Goal: Task Accomplishment & Management: Use online tool/utility

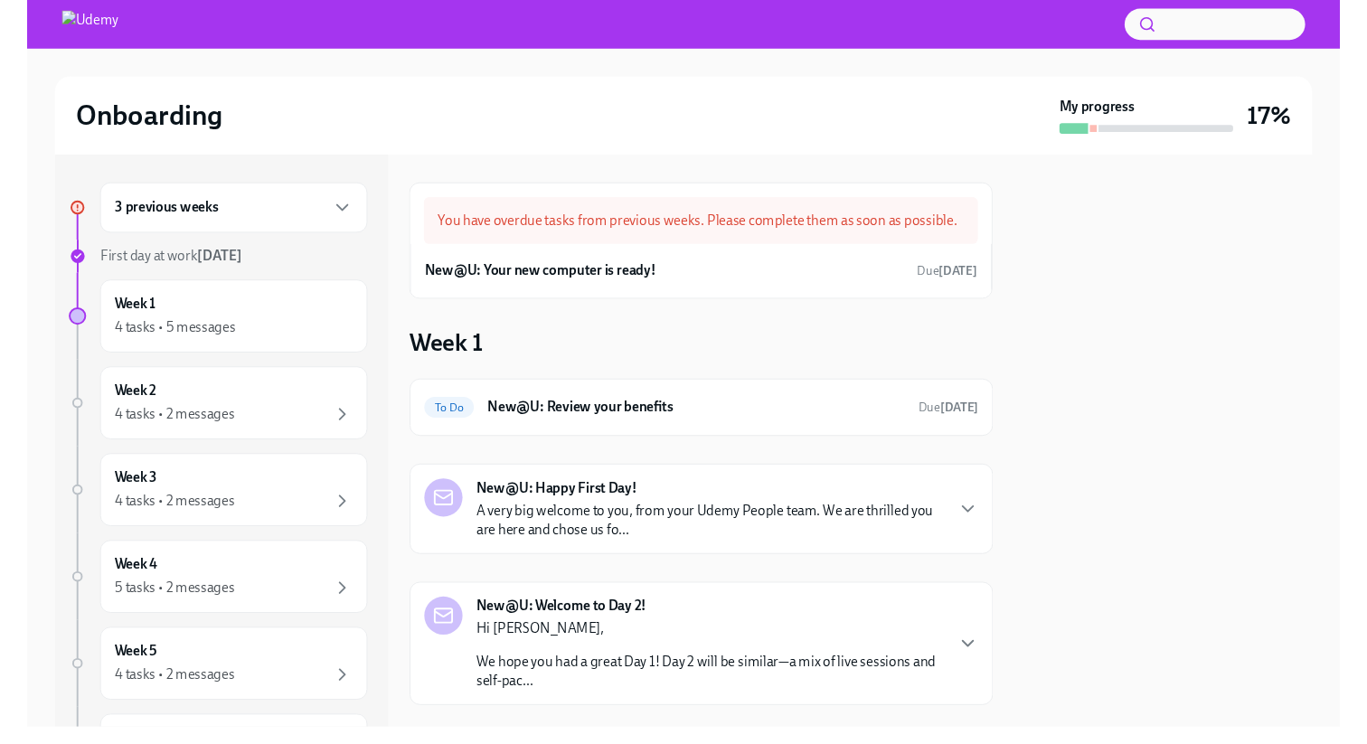
scroll to position [28, 0]
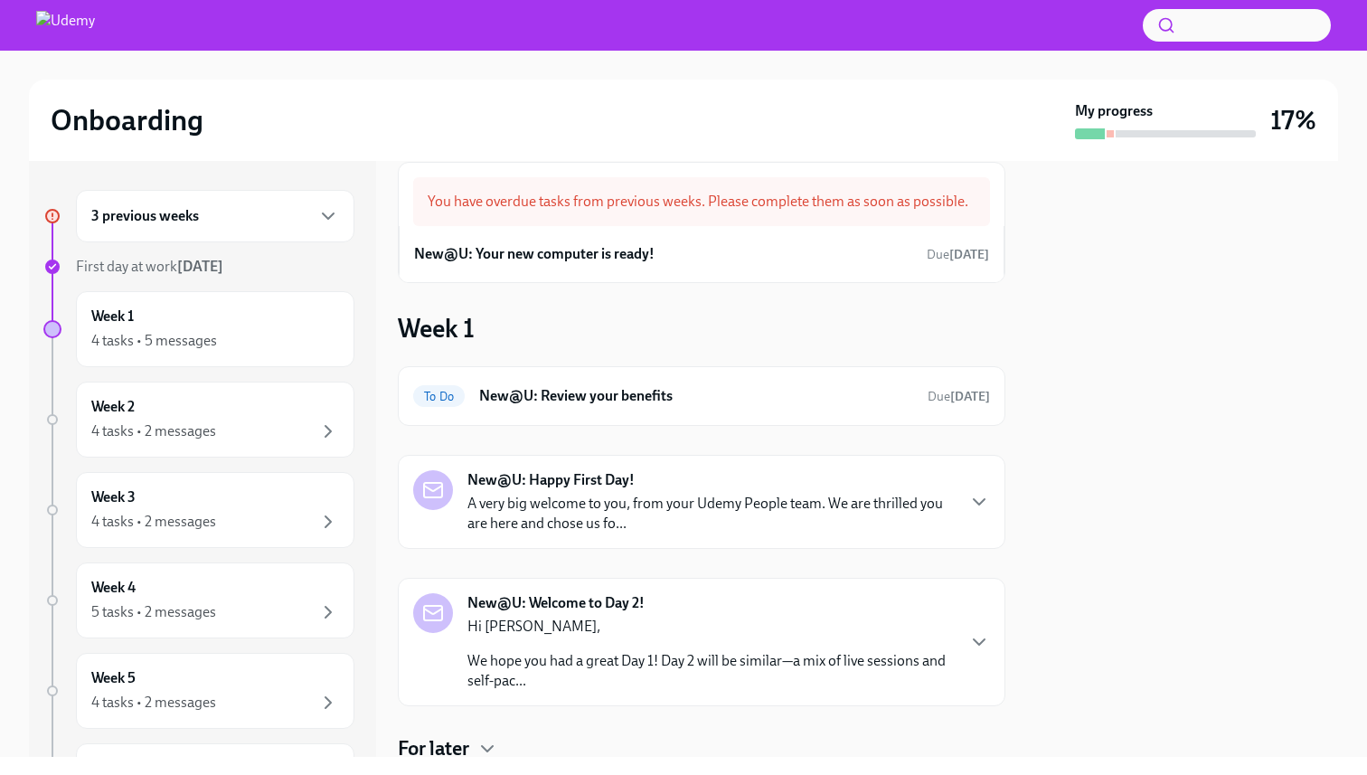
click at [252, 230] on div "3 previous weeks" at bounding box center [215, 216] width 278 height 52
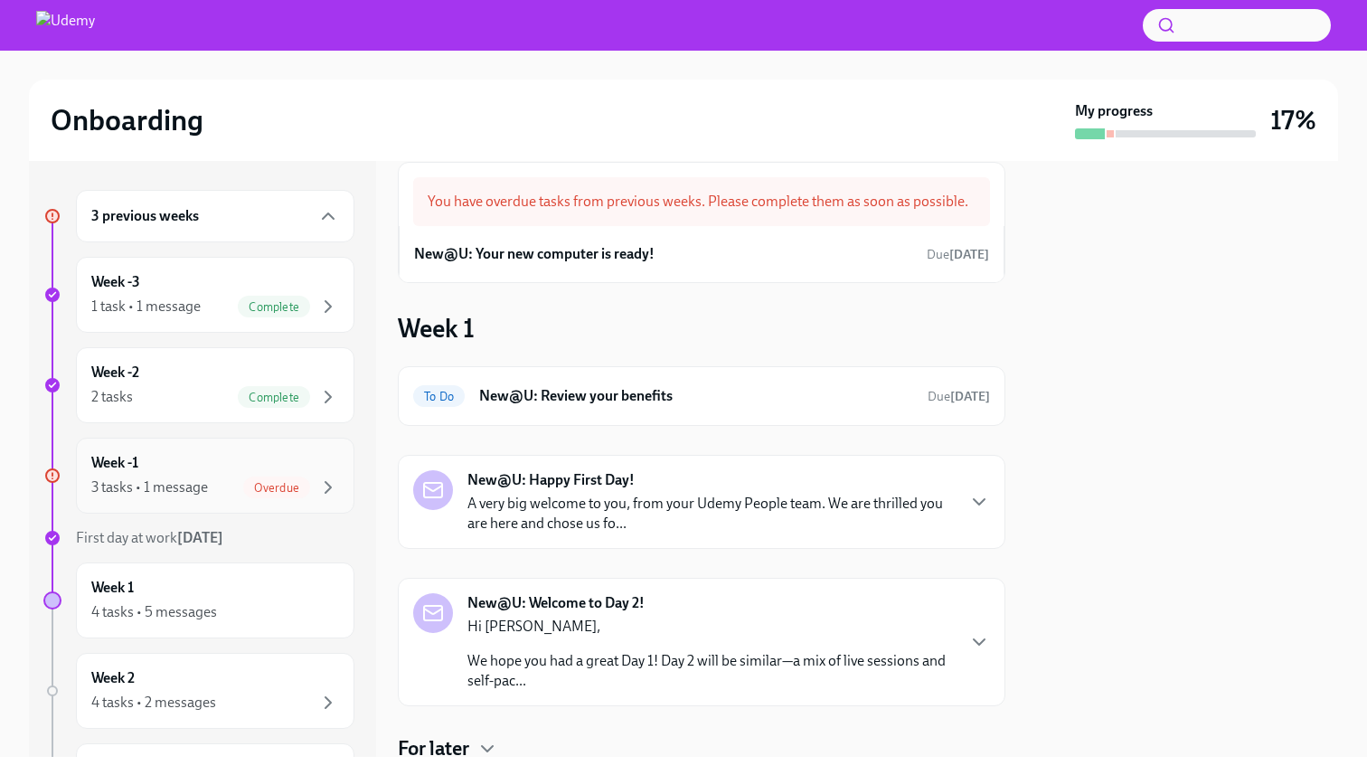
click at [222, 482] on div "3 tasks • 1 message Overdue" at bounding box center [215, 487] width 248 height 22
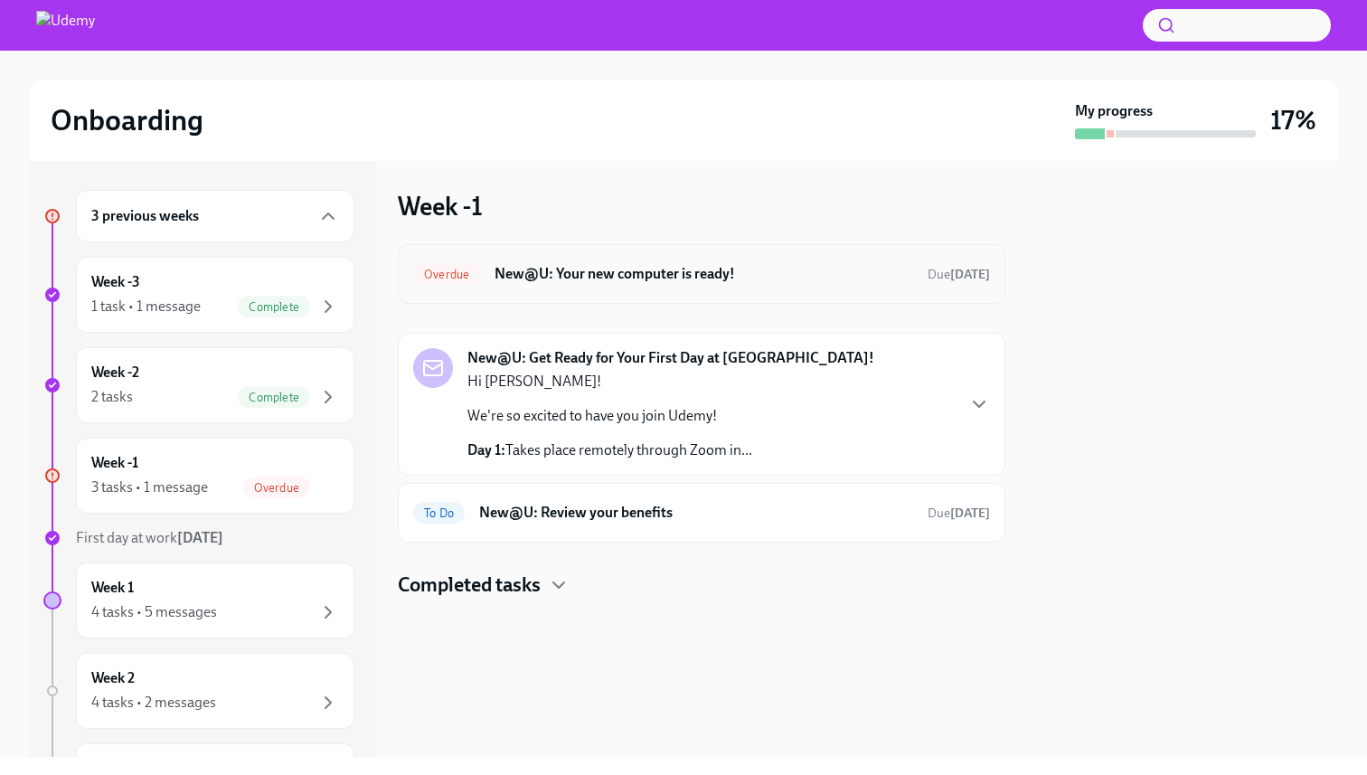
click at [723, 280] on h6 "New@U: Your new computer is ready!" at bounding box center [703, 274] width 418 height 20
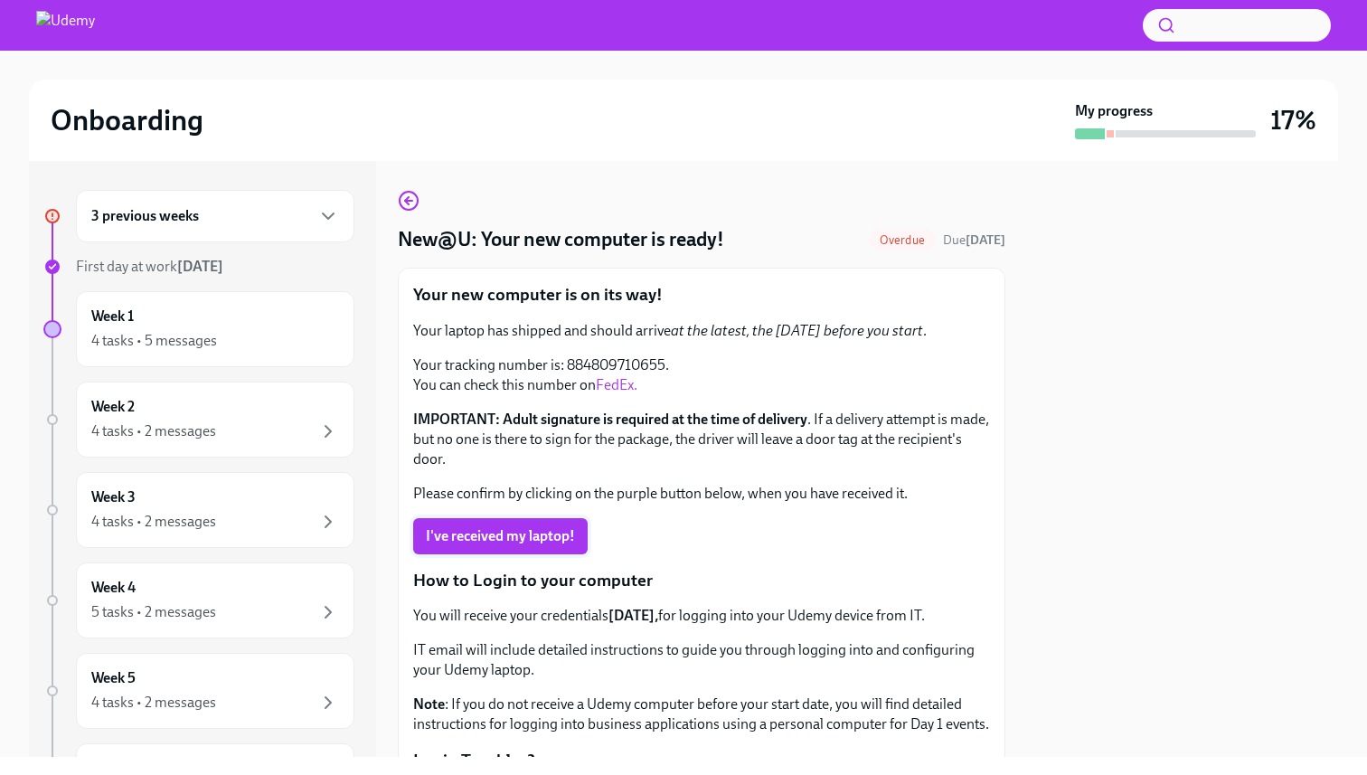
click at [560, 539] on span "I've received my laptop!" at bounding box center [500, 536] width 149 height 18
click at [269, 420] on div "4 tasks • 2 messages" at bounding box center [215, 431] width 248 height 22
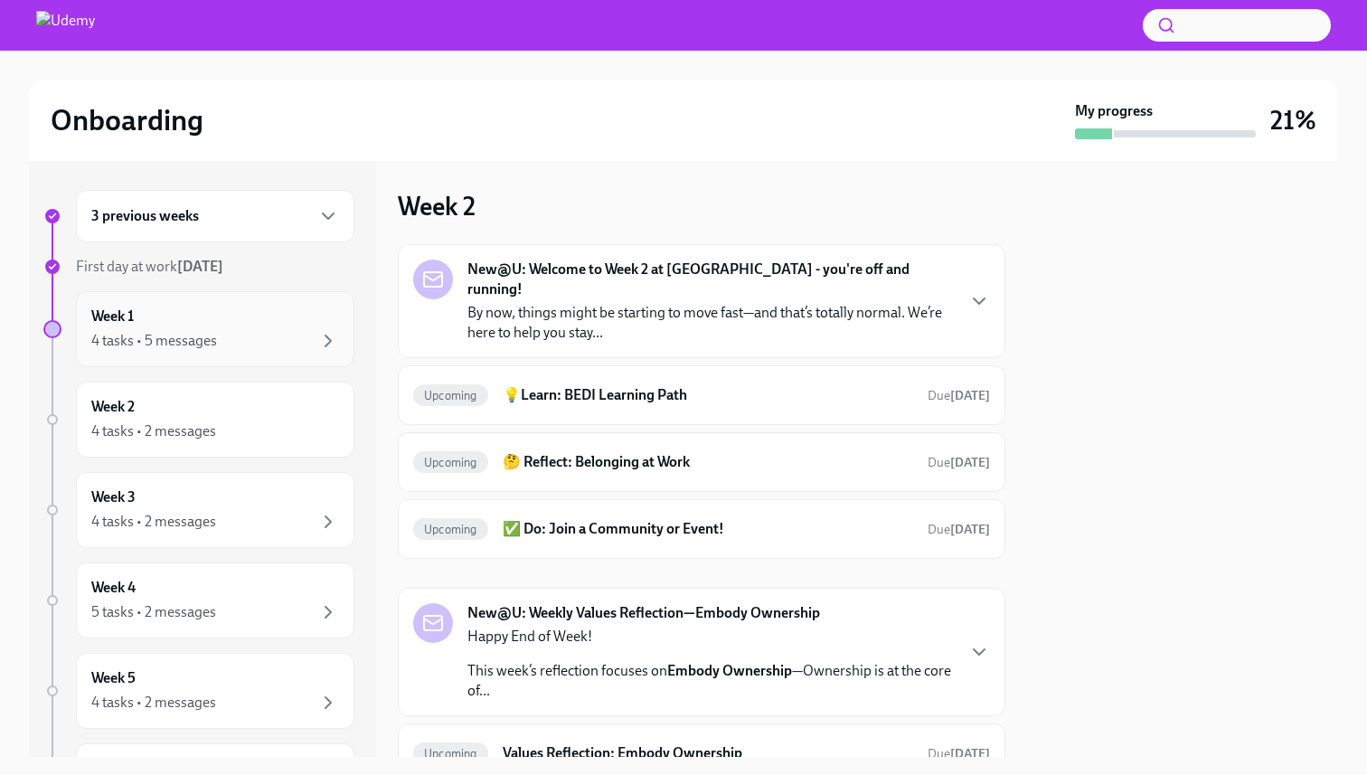
click at [256, 323] on div "Week 1 4 tasks • 5 messages" at bounding box center [215, 328] width 248 height 45
